Goal: Task Accomplishment & Management: Manage account settings

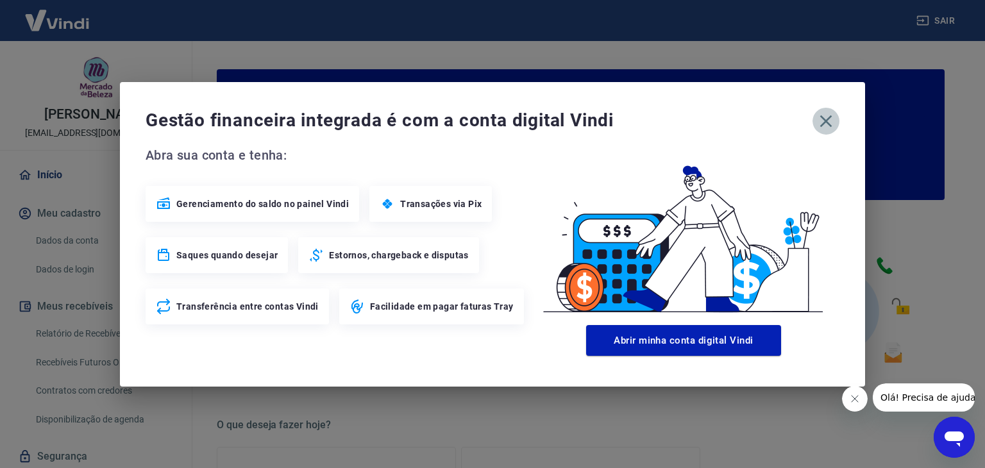
click at [824, 118] on icon "button" at bounding box center [827, 121] width 12 height 12
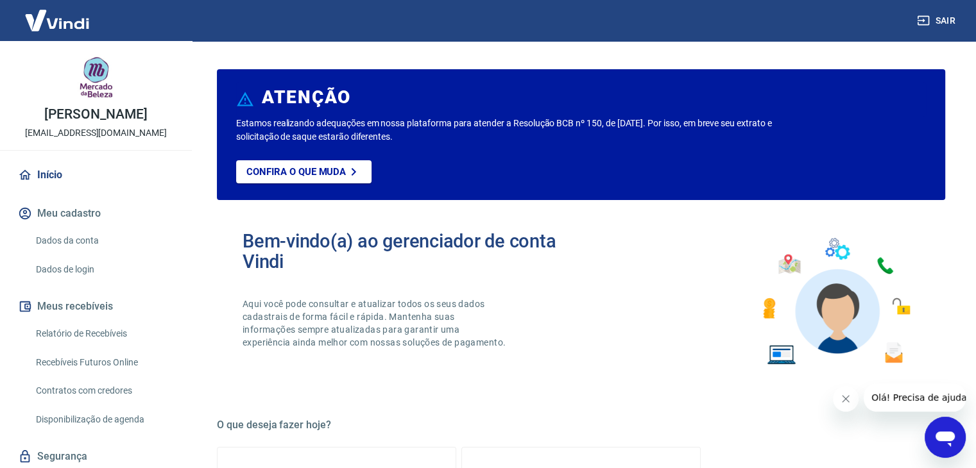
click at [837, 396] on button "Fechar mensagem da empresa" at bounding box center [846, 399] width 26 height 26
click at [51, 24] on img at bounding box center [56, 20] width 83 height 39
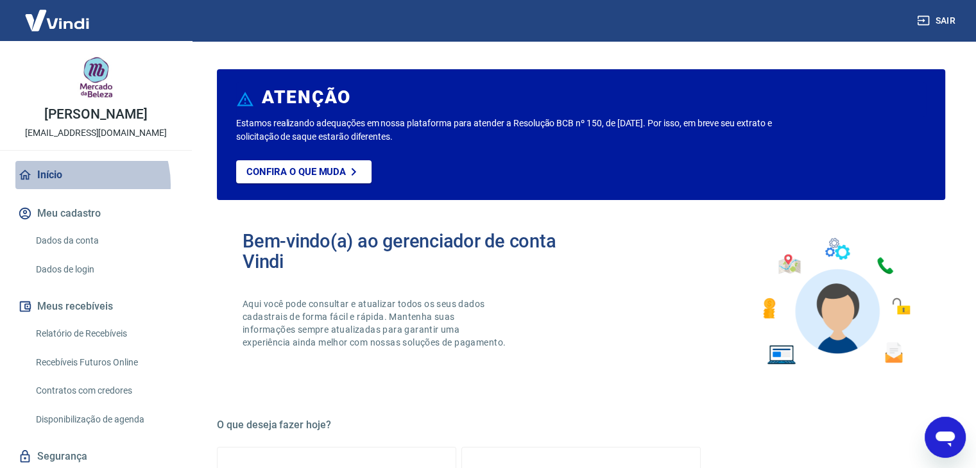
click at [71, 185] on link "Início" at bounding box center [95, 175] width 161 height 28
click at [53, 169] on link "Início" at bounding box center [95, 175] width 161 height 28
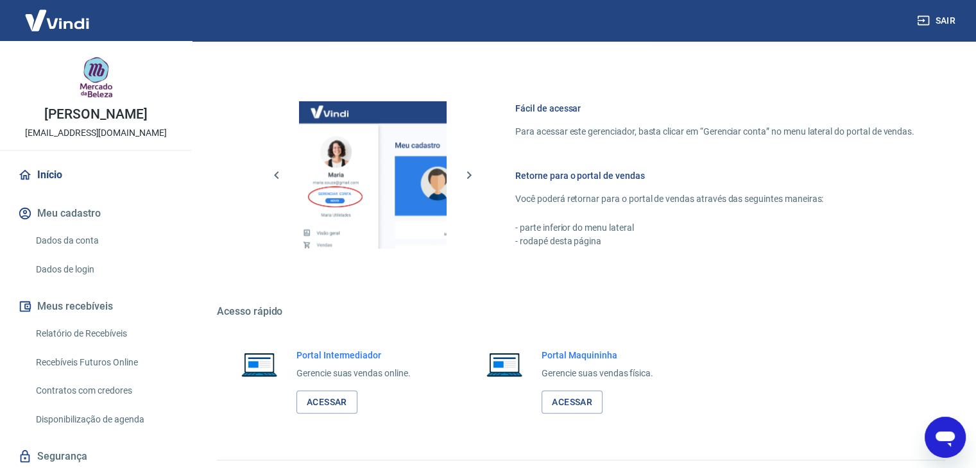
scroll to position [677, 0]
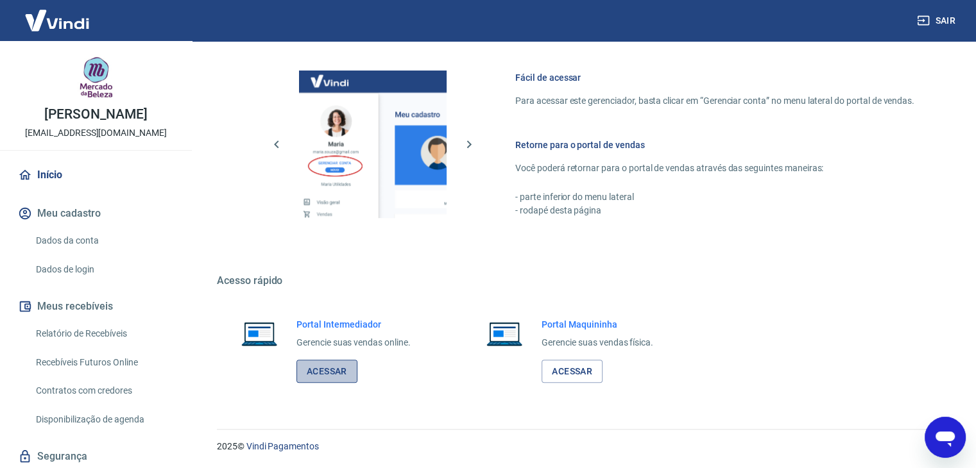
click at [316, 374] on link "Acessar" at bounding box center [326, 372] width 61 height 24
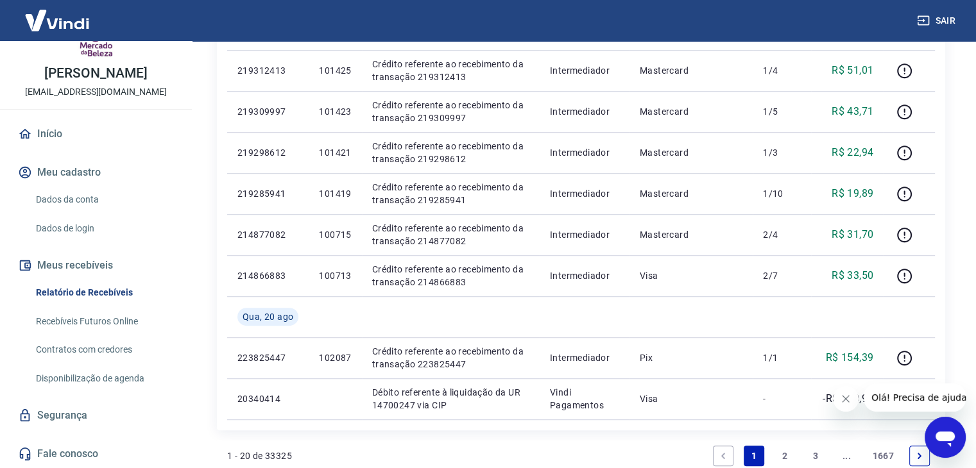
scroll to position [908, 0]
